Goal: Information Seeking & Learning: Learn about a topic

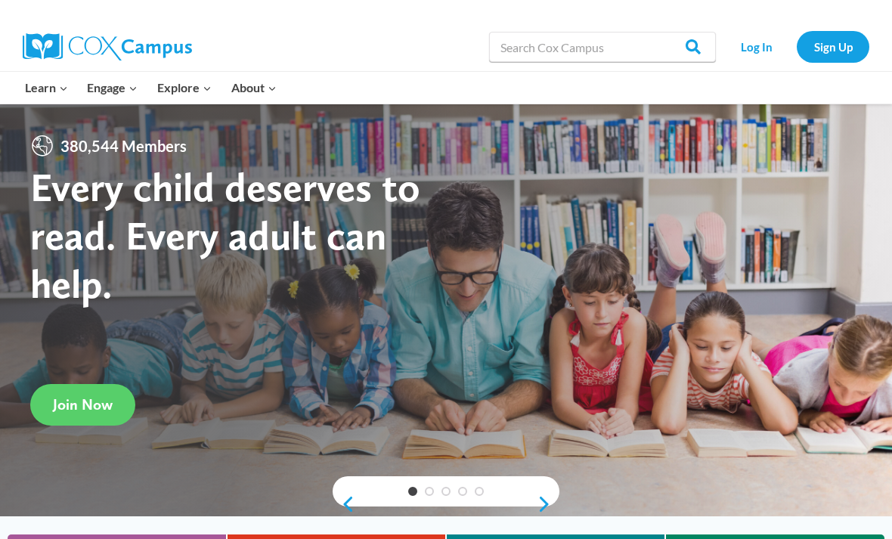
click at [762, 42] on link "Log In" at bounding box center [757, 46] width 66 height 31
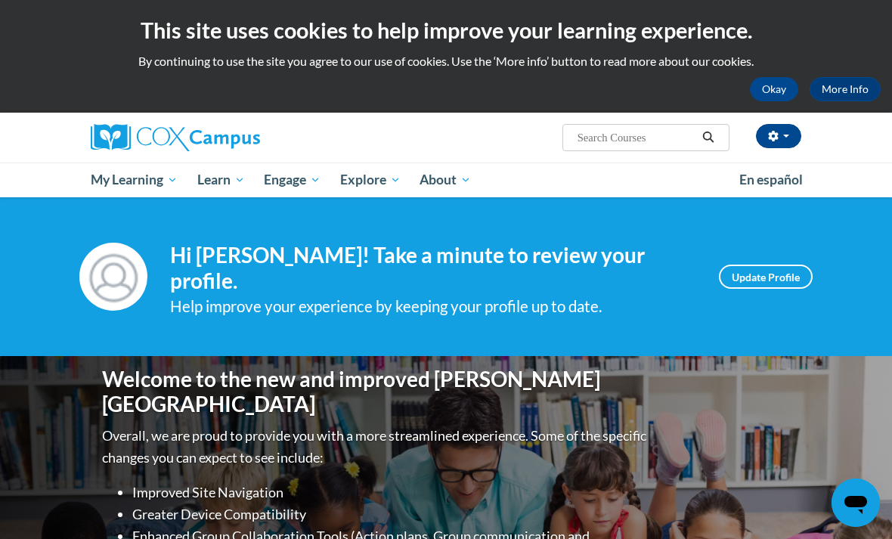
click at [768, 77] on button "Okay" at bounding box center [774, 89] width 48 height 24
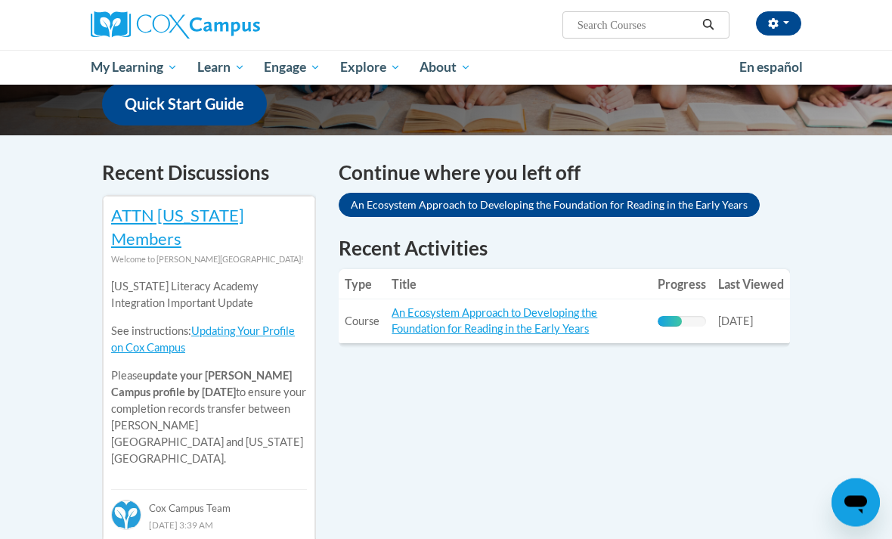
scroll to position [410, 0]
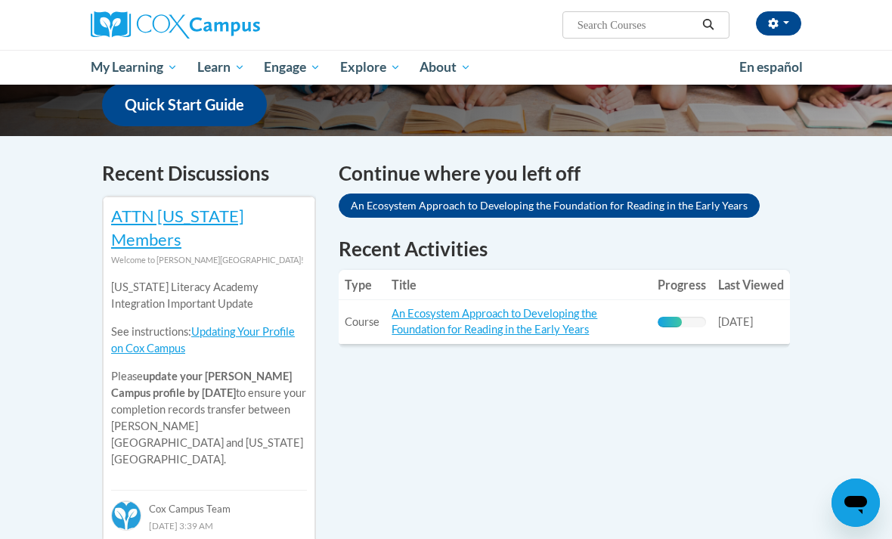
click at [502, 307] on link "An Ecosystem Approach to Developing the Foundation for Reading in the Early Yea…" at bounding box center [495, 321] width 206 height 29
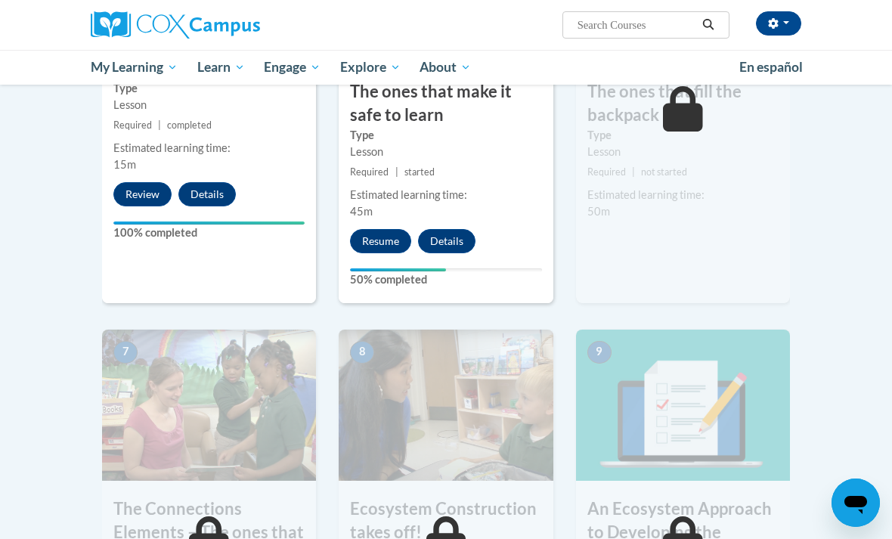
scroll to position [1022, 0]
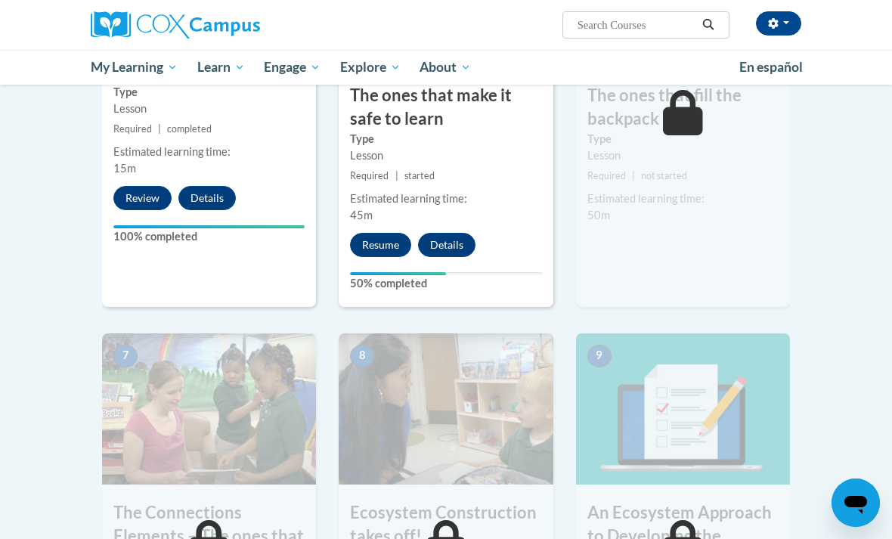
click at [379, 241] on button "Resume" at bounding box center [380, 245] width 61 height 24
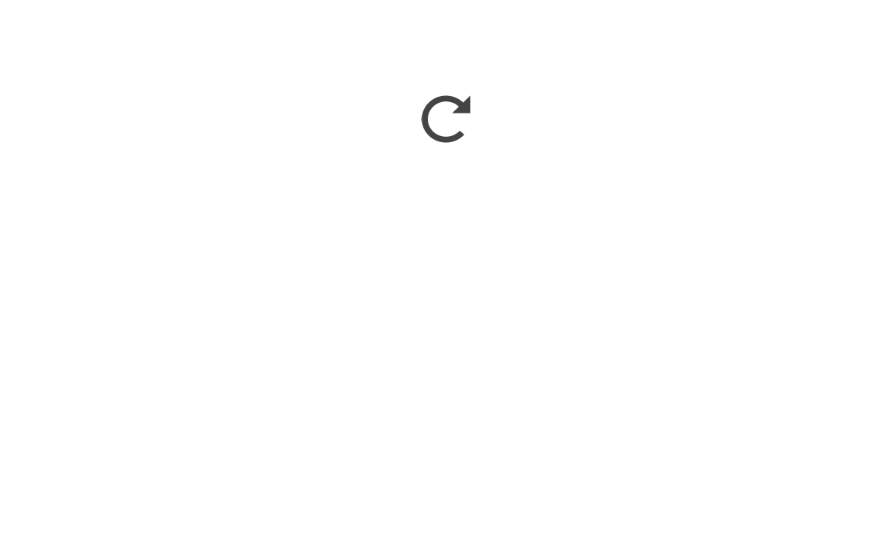
scroll to position [1188, 0]
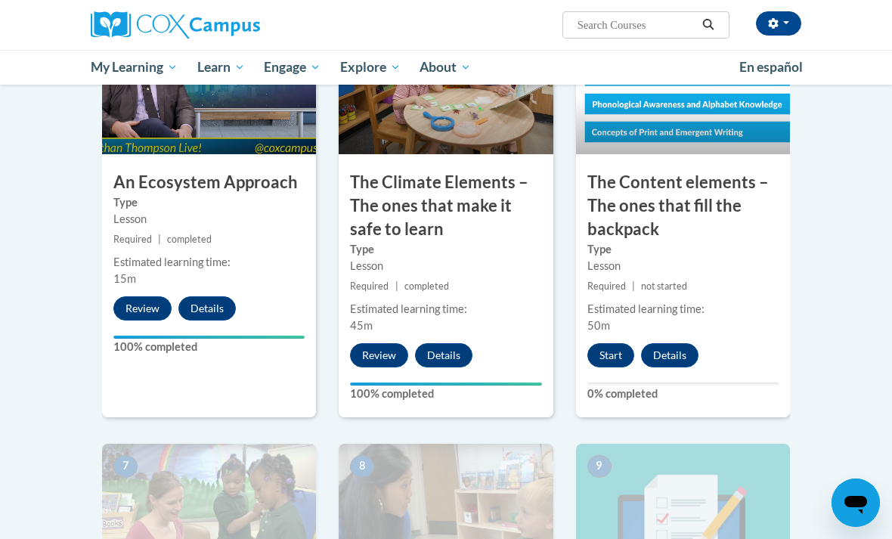
scroll to position [895, 0]
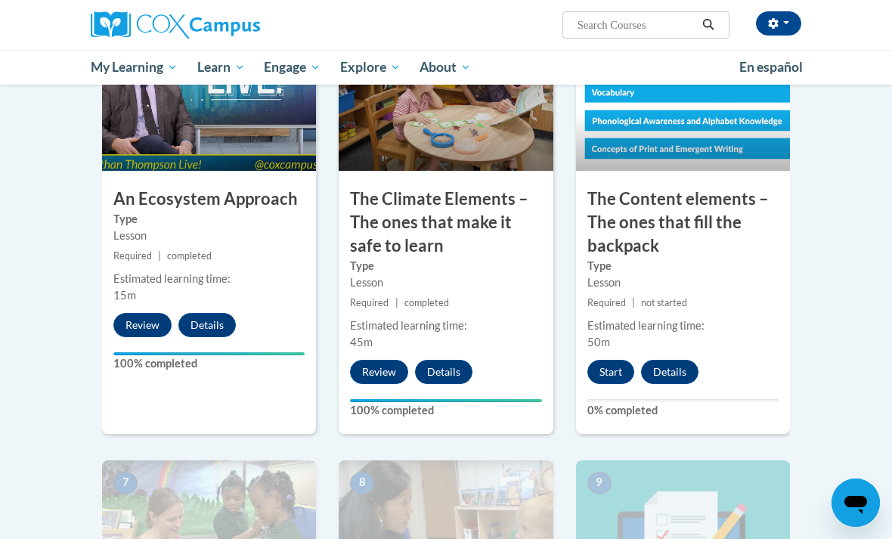
click at [610, 361] on button "Start" at bounding box center [611, 372] width 47 height 24
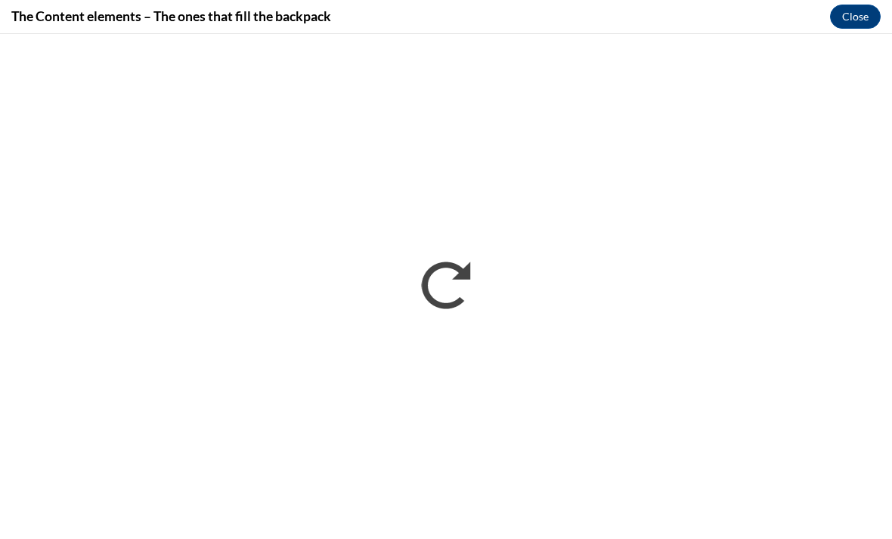
scroll to position [0, 0]
